Goal: Task Accomplishment & Management: Use online tool/utility

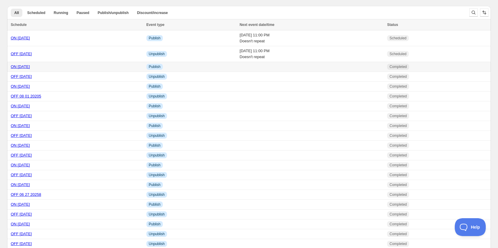
click at [27, 66] on link "ON [DATE]" at bounding box center [20, 66] width 19 height 4
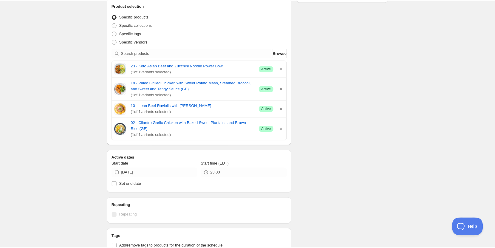
scroll to position [119, 0]
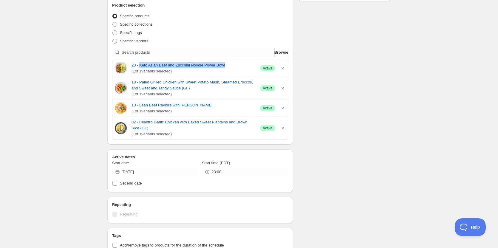
drag, startPoint x: 140, startPoint y: 61, endPoint x: 224, endPoint y: 63, distance: 83.6
click at [224, 63] on div "23 - Keto Asian Beef and Zucchini Noodle Power Bowl ( 1 of 1 variants selected)…" at bounding box center [201, 68] width 176 height 17
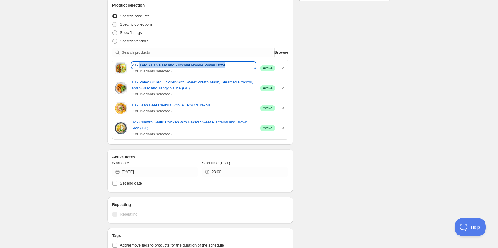
copy link "Keto Asian Beef and Zucchini Noodle Power Bowl"
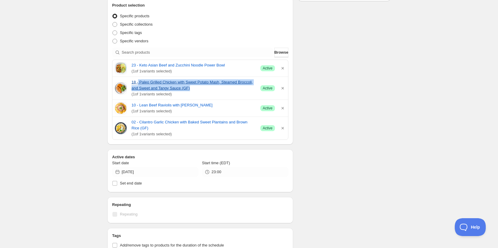
drag, startPoint x: 139, startPoint y: 78, endPoint x: 189, endPoint y: 88, distance: 50.8
click at [189, 88] on div "18 - Paleo Grilled Chicken with Sweet Potato Mash, Steamed Broccoli, and Sweet …" at bounding box center [201, 88] width 176 height 23
copy link "Paleo Grilled Chicken with Sweet Potato Mash, Steamed Broccoli, and Sweet and T…"
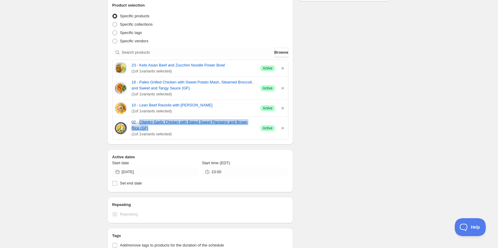
drag, startPoint x: 140, startPoint y: 118, endPoint x: 151, endPoint y: 128, distance: 15.2
click at [151, 128] on div "02 - Cilantro Garlic Chicken with Baked Sweet Plantains and Brown Rice (GF) ( 1…" at bounding box center [201, 128] width 176 height 23
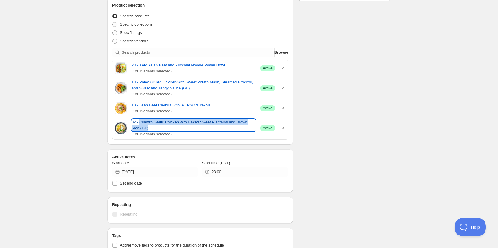
copy link "Cilantro Garlic Chicken with Baked Sweet Plantains and Brown Rice (GF)"
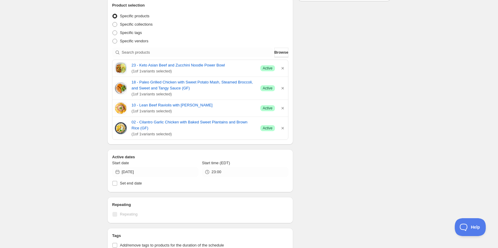
click at [21, 95] on div "ON [DATE]. This page is ready ON [DATE] Completed Duplicate Activate Deactivate…" at bounding box center [249, 153] width 498 height 545
